Goal: Information Seeking & Learning: Check status

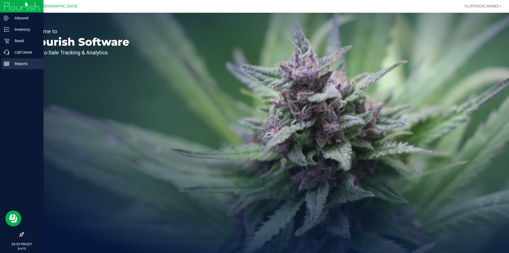
click at [9, 61] on icon at bounding box center [6, 63] width 5 height 5
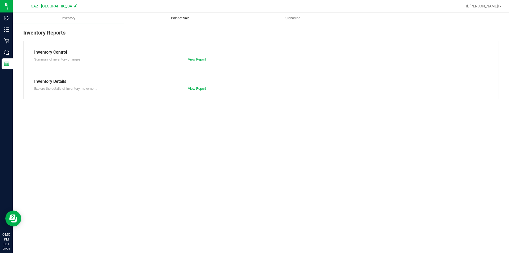
click at [186, 21] on uib-tab-heading "Point of Sale" at bounding box center [180, 18] width 111 height 11
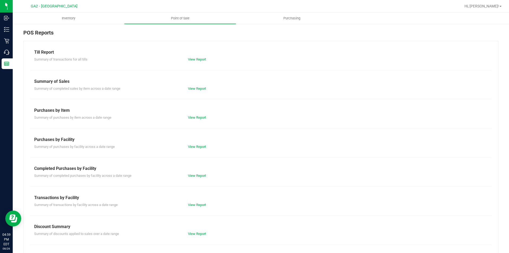
click at [195, 61] on div "View Report" at bounding box center [261, 59] width 154 height 5
click at [195, 59] on link "View Report" at bounding box center [197, 59] width 18 height 4
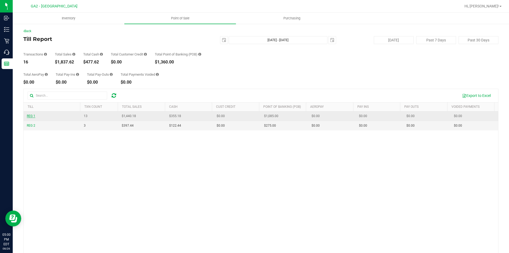
click at [33, 114] on span "REG 1" at bounding box center [31, 116] width 8 height 4
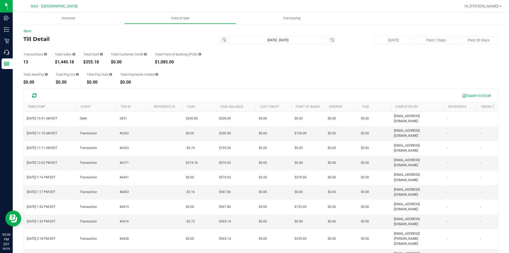
click at [34, 30] on div "Back" at bounding box center [260, 31] width 475 height 5
click at [31, 30] on link "Back" at bounding box center [27, 31] width 8 height 4
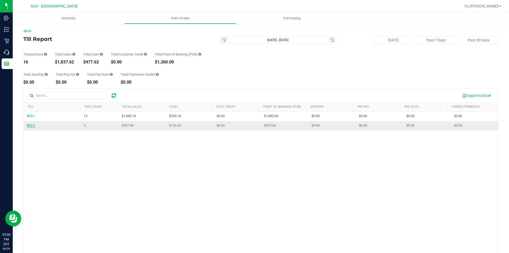
click at [33, 125] on span "REG 2" at bounding box center [31, 125] width 8 height 4
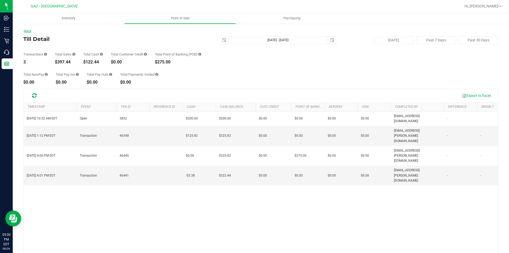
click at [31, 33] on link "Back" at bounding box center [27, 31] width 8 height 4
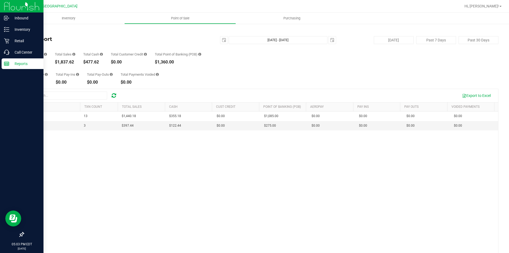
click at [14, 11] on img at bounding box center [22, 6] width 36 height 12
